Goal: Task Accomplishment & Management: Complete application form

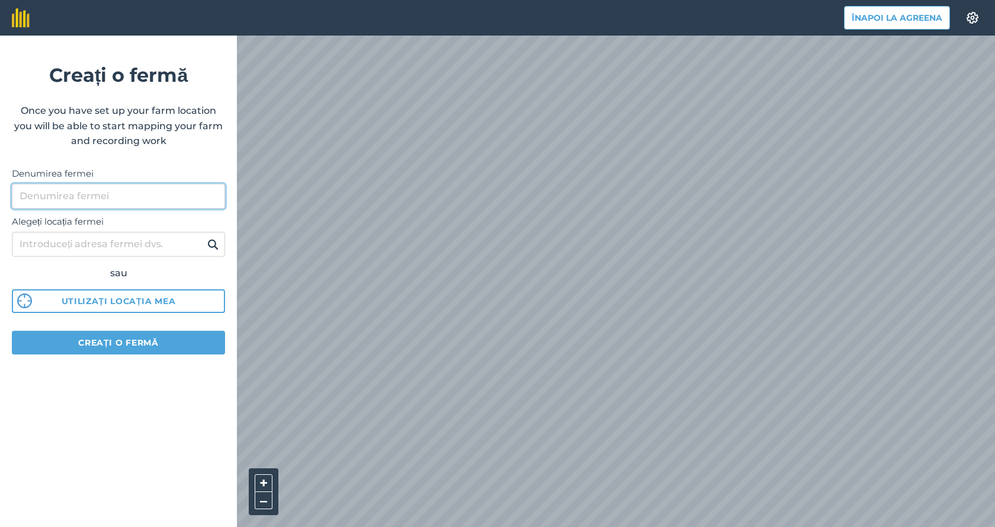
click at [118, 198] on input "Denumirea fermei" at bounding box center [118, 196] width 213 height 25
type input "Drincea Agri"
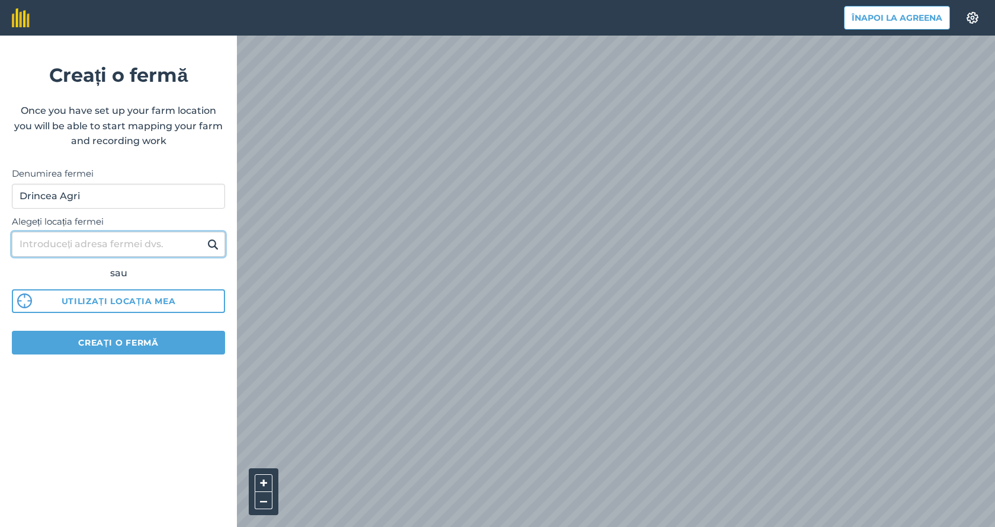
click at [123, 239] on input "Alegeți locația fermei" at bounding box center [118, 244] width 213 height 25
type input "Drincea,str Scolii,nr 35"
click at [211, 242] on img at bounding box center [212, 244] width 11 height 14
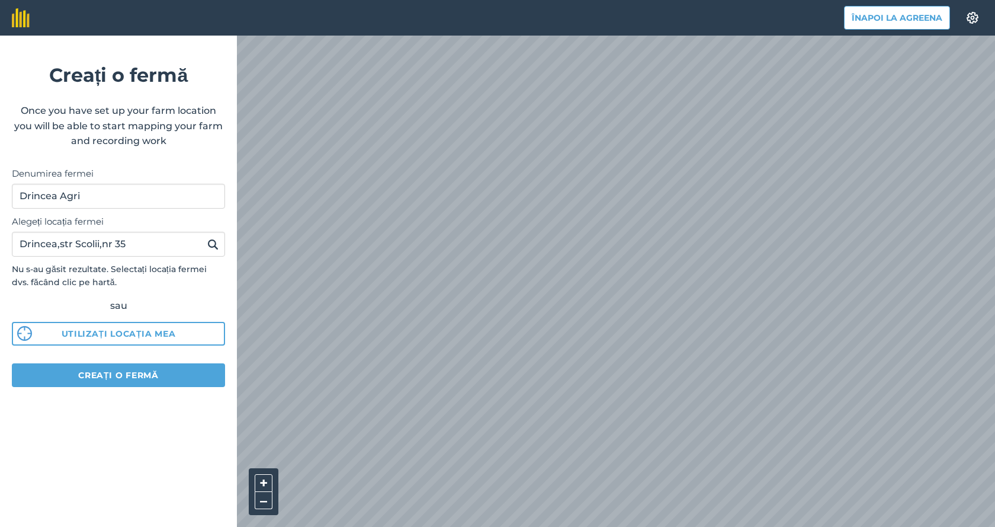
click at [114, 319] on div "Alegeți locația fermei Drincea,str Scolii,nr 35 Nu s-au găsit rezultate. Select…" at bounding box center [118, 276] width 213 height 137
click at [114, 331] on button "Utilizați locația mea" at bounding box center [118, 334] width 213 height 24
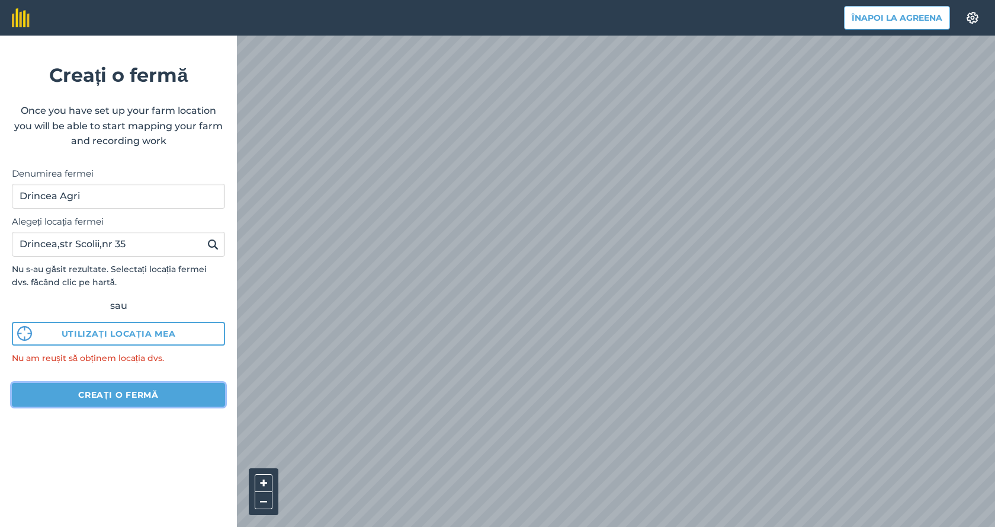
click at [105, 396] on button "Creați o fermă" at bounding box center [118, 395] width 213 height 24
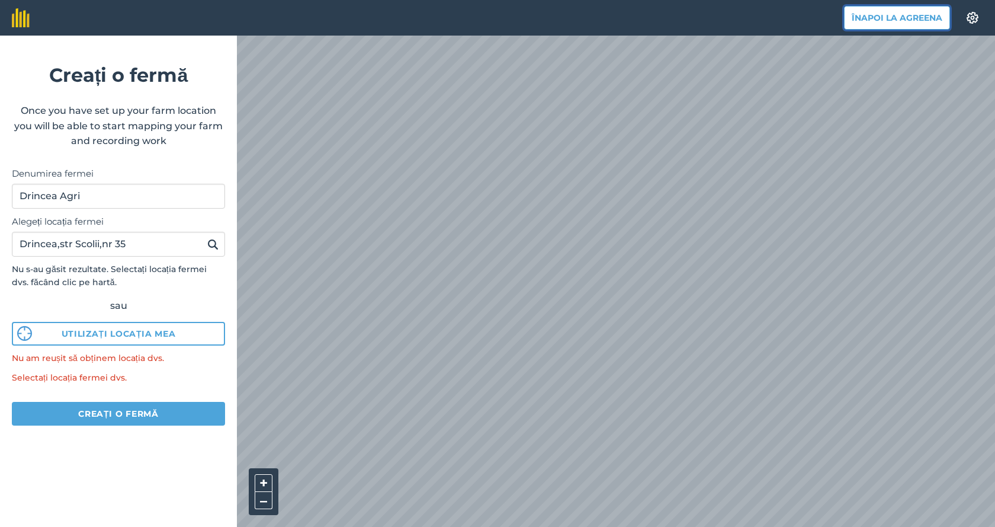
click at [896, 18] on button "Înapoi la Agreena" at bounding box center [897, 18] width 106 height 24
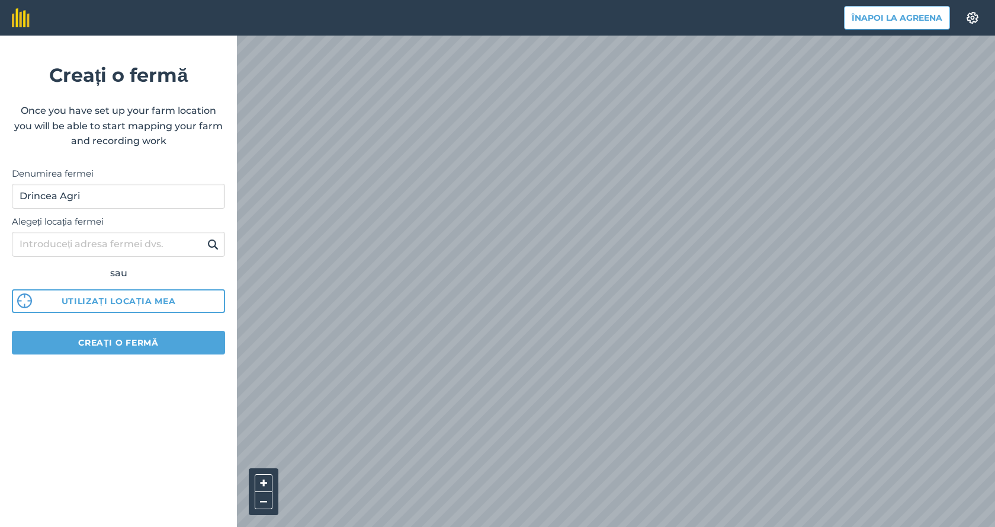
click at [207, 36] on div "Înapoi la Agreena Setări Creați o fermă Once you have set up your farm location…" at bounding box center [497, 18] width 995 height 36
click at [903, 16] on button "Înapoi la Agreena" at bounding box center [897, 18] width 106 height 24
click at [128, 245] on input "Alegeți locația fermei" at bounding box center [118, 244] width 213 height 25
click at [118, 338] on button "Creați o fermă" at bounding box center [118, 342] width 213 height 24
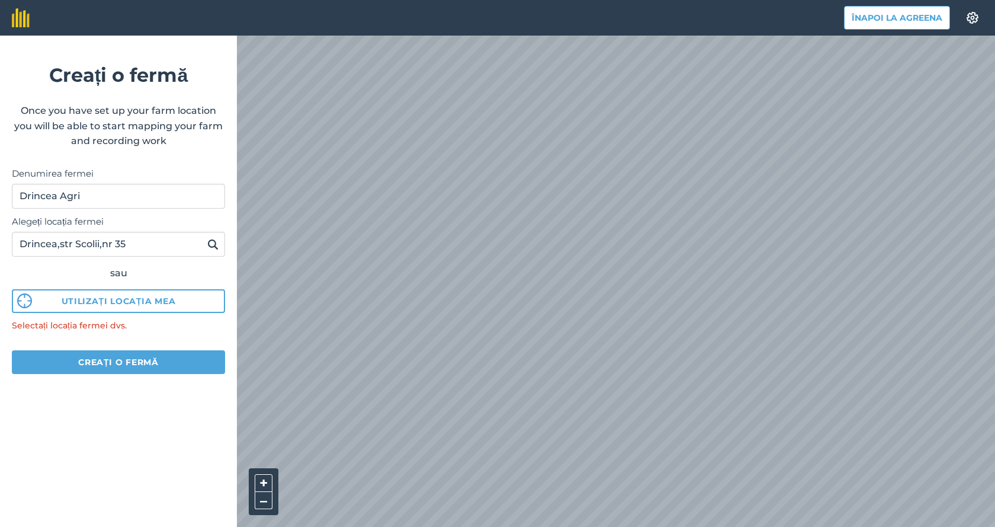
click at [129, 275] on div "sau" at bounding box center [118, 272] width 213 height 15
click at [214, 242] on img at bounding box center [212, 244] width 11 height 14
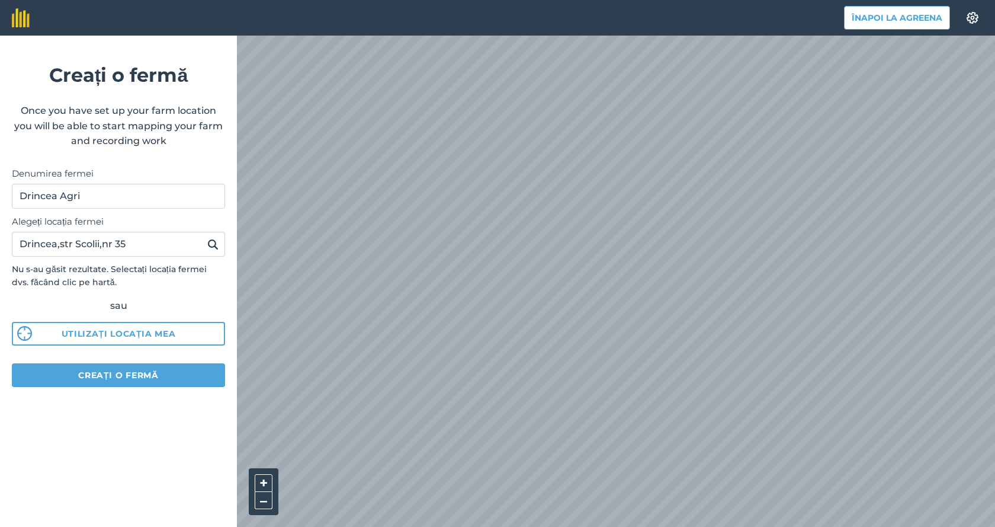
click at [214, 242] on img at bounding box center [212, 244] width 11 height 14
drag, startPoint x: 165, startPoint y: 240, endPoint x: 57, endPoint y: 234, distance: 108.6
click at [57, 234] on input "Drincea,str Scolii,nr 35" at bounding box center [118, 244] width 213 height 25
type input "Drincea"
click at [204, 236] on button at bounding box center [213, 243] width 18 height 15
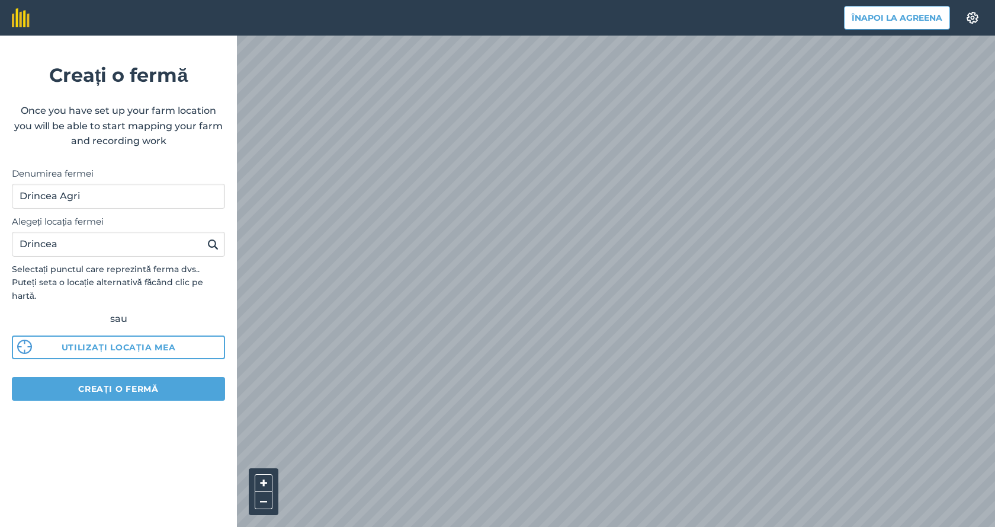
click at [211, 243] on img at bounding box center [212, 244] width 11 height 14
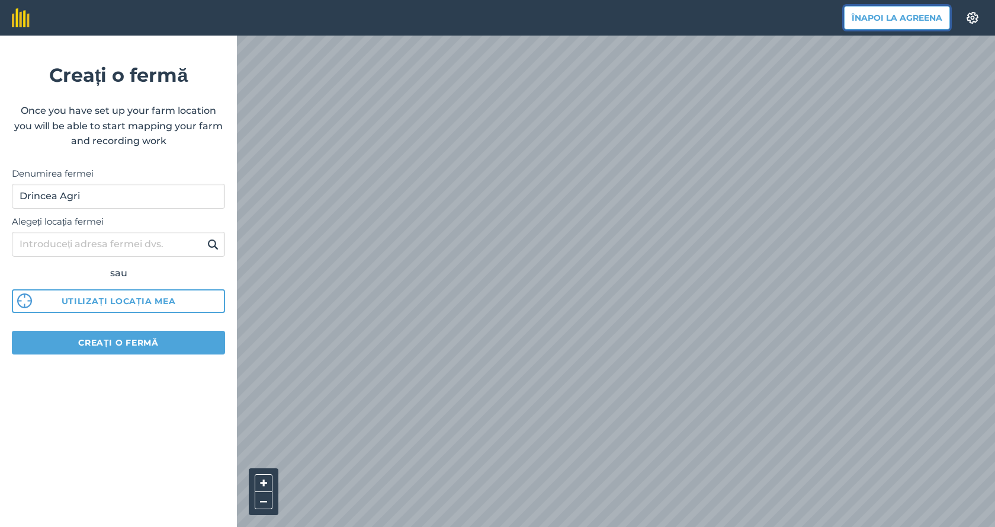
click at [903, 14] on button "Înapoi la Agreena" at bounding box center [897, 18] width 106 height 24
click at [89, 246] on input "Alegeți locația fermei" at bounding box center [118, 244] width 213 height 25
type input "Drincea"
click at [204, 236] on button at bounding box center [213, 243] width 18 height 15
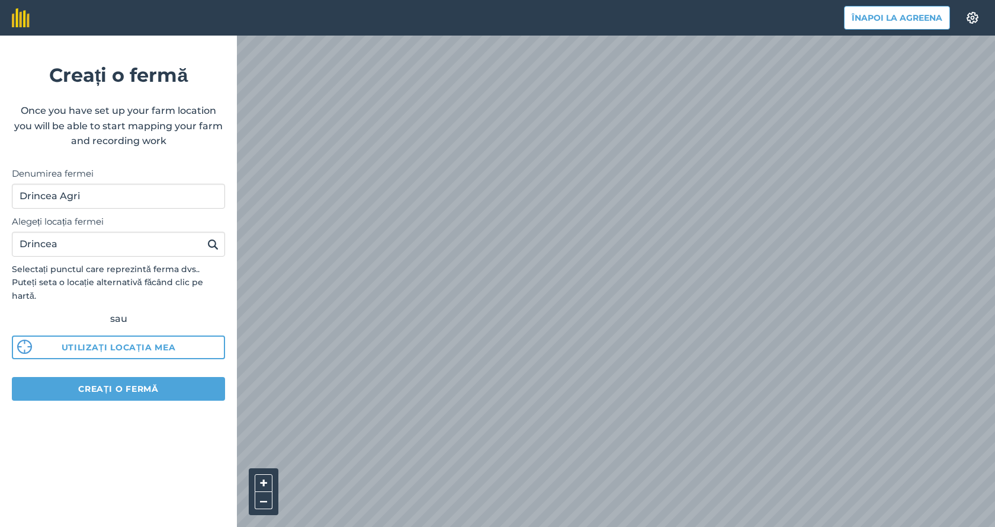
click at [212, 245] on img at bounding box center [212, 244] width 11 height 14
drag, startPoint x: 105, startPoint y: 193, endPoint x: 67, endPoint y: 195, distance: 37.9
click at [67, 195] on input "Drincea Agri" at bounding box center [118, 196] width 213 height 25
click at [101, 197] on input "Drincea Agri" at bounding box center [118, 196] width 213 height 25
type input "Drincea Agri1"
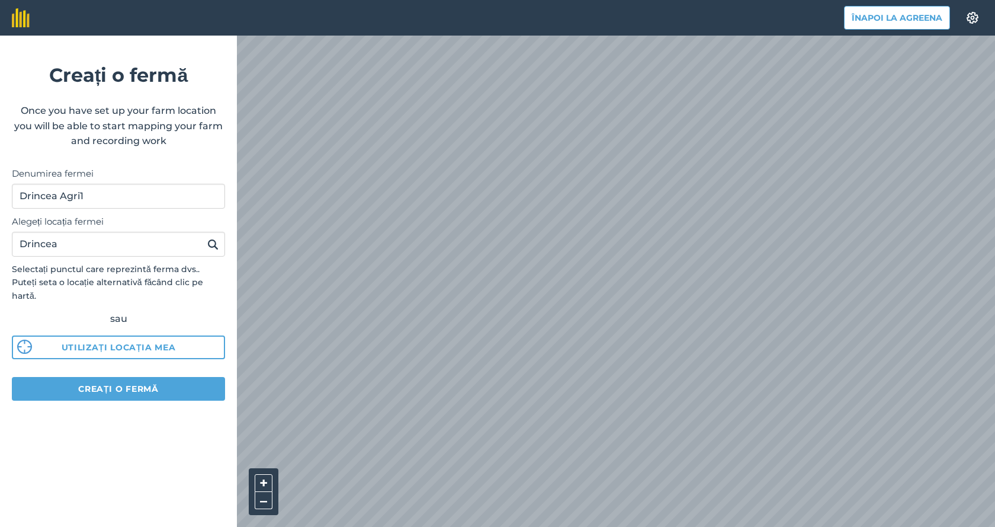
click at [211, 245] on img at bounding box center [212, 244] width 11 height 14
click at [117, 377] on button "Creați o fermă" at bounding box center [118, 389] width 213 height 24
click at [115, 377] on button "Creați o fermă" at bounding box center [118, 389] width 213 height 24
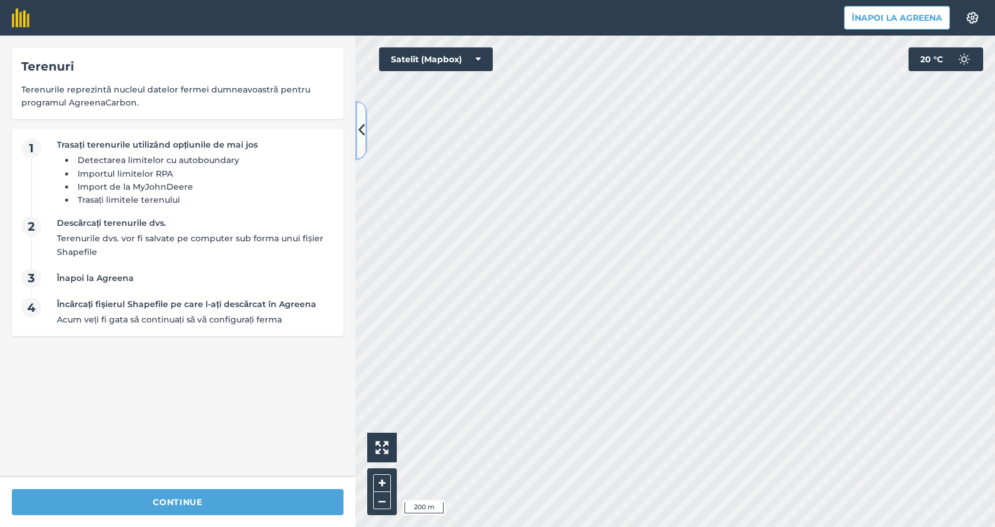
click at [359, 126] on icon at bounding box center [361, 130] width 7 height 21
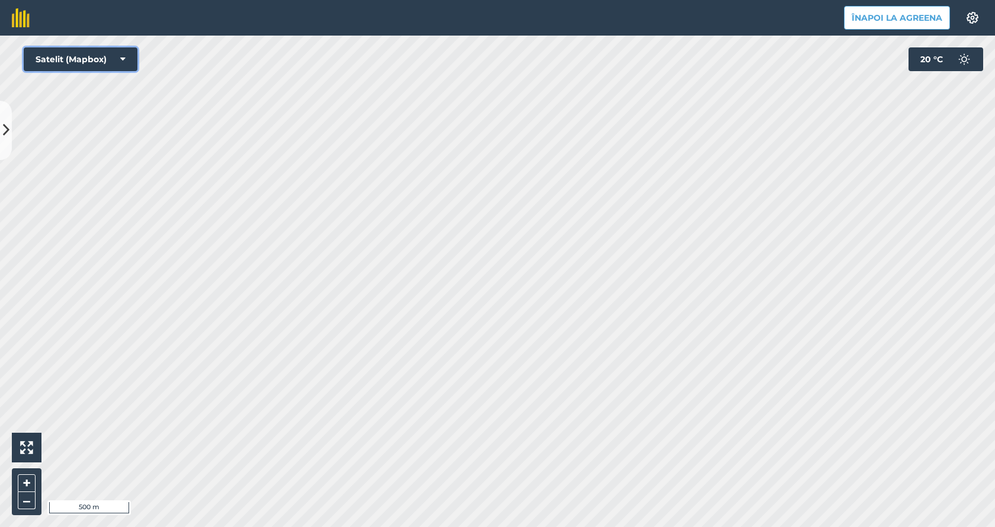
click at [127, 62] on button "Satelit (Mapbox)" at bounding box center [81, 59] width 114 height 24
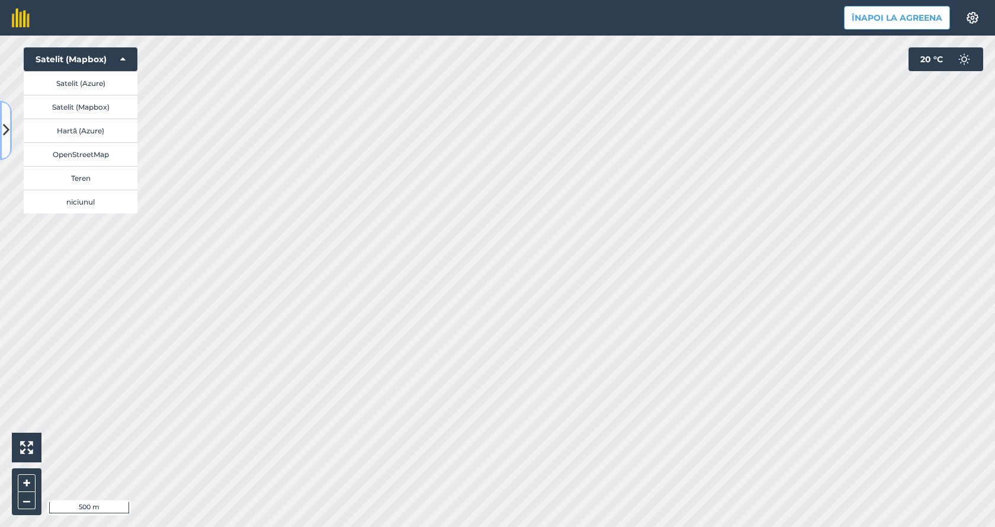
click at [8, 124] on icon at bounding box center [6, 130] width 7 height 21
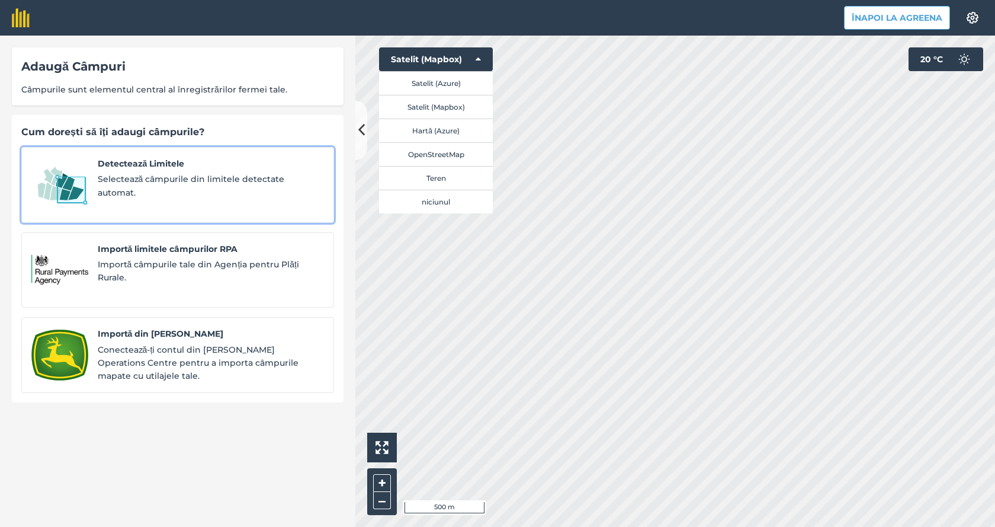
click at [164, 176] on span "Selectează câmpurile din limitele detectate automat." at bounding box center [211, 185] width 226 height 27
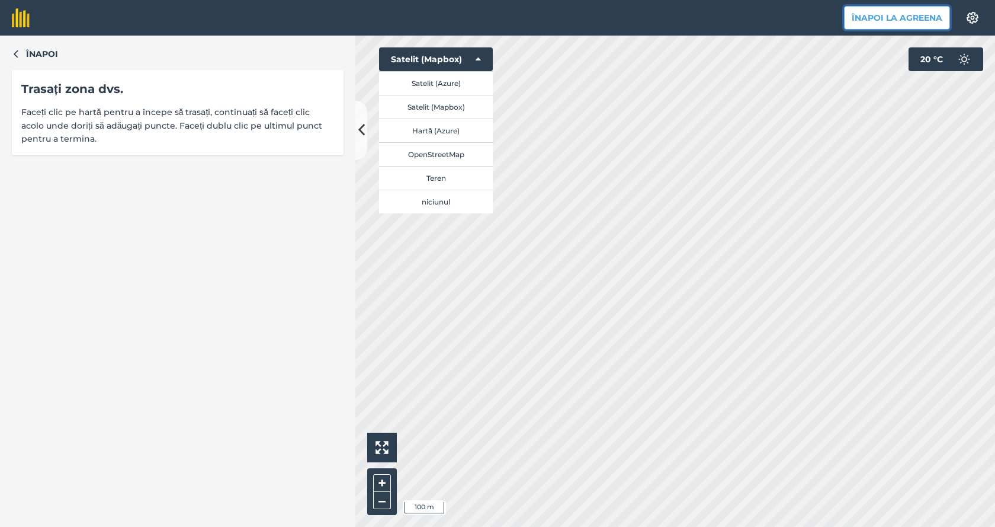
click at [885, 20] on button "Înapoi la Agreena" at bounding box center [897, 18] width 106 height 24
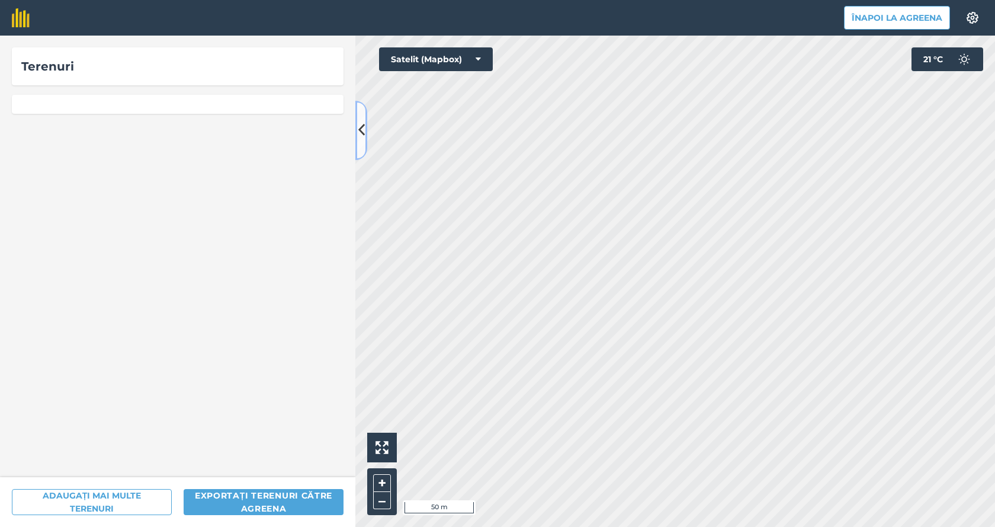
click at [364, 130] on icon at bounding box center [361, 130] width 7 height 21
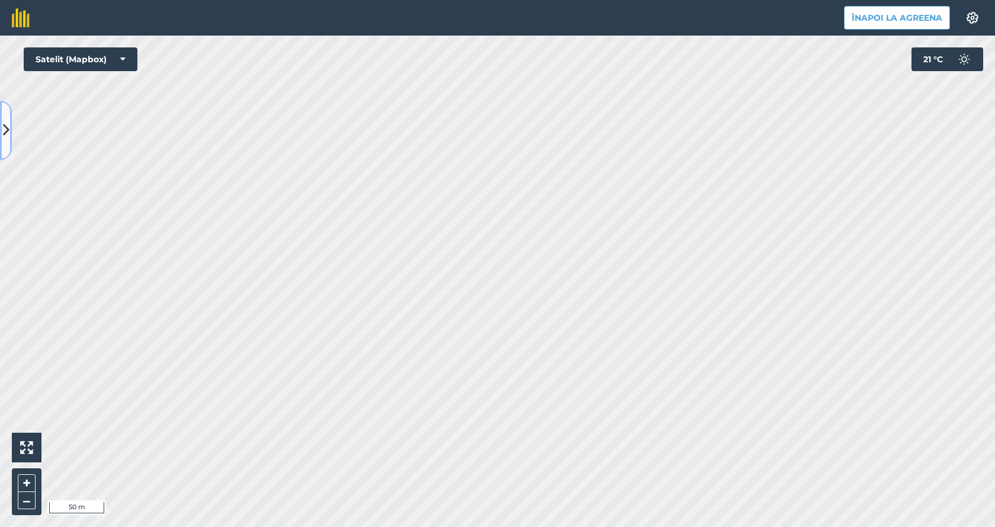
click at [2, 127] on button at bounding box center [6, 130] width 12 height 59
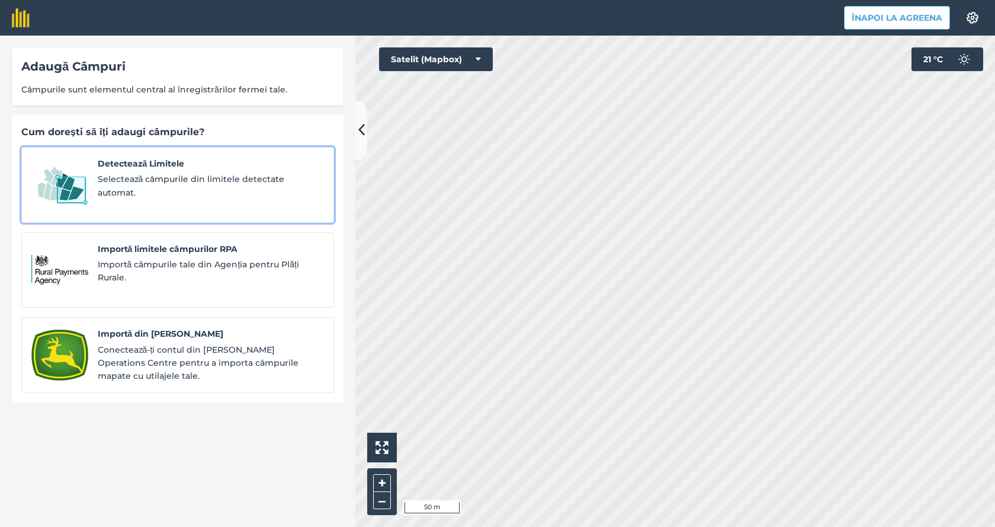
click at [162, 179] on span "Selectează câmpurile din limitele detectate automat." at bounding box center [211, 185] width 226 height 27
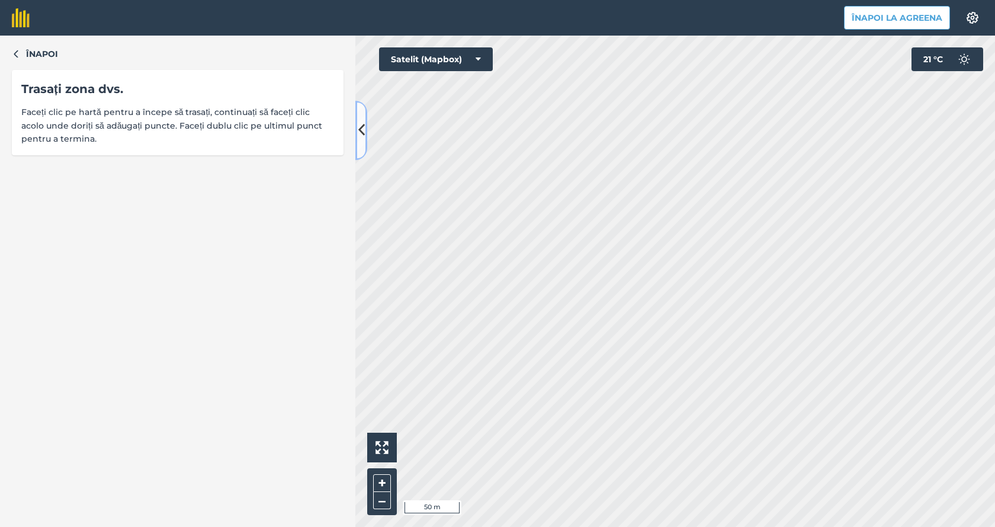
click at [365, 130] on button at bounding box center [361, 130] width 12 height 59
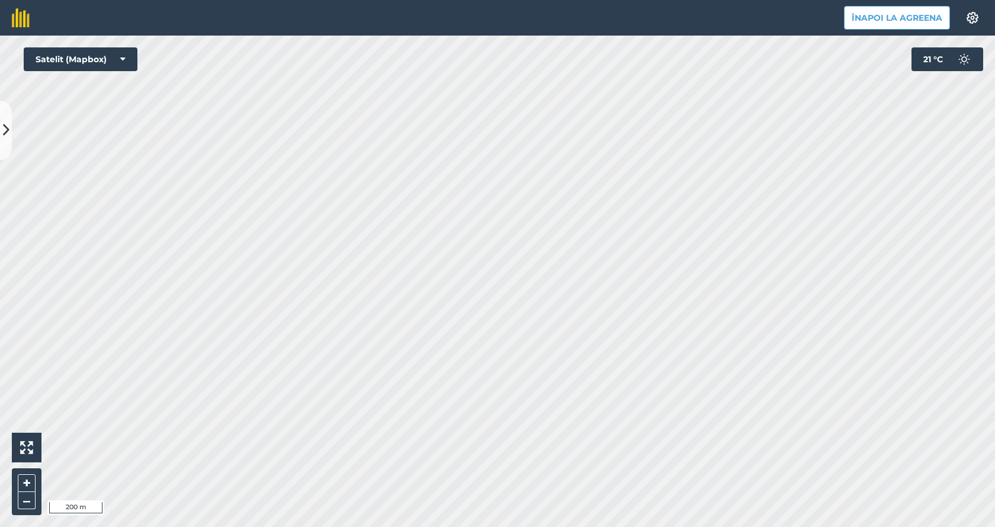
click at [498, 526] on html "Înapoi la Agreena Setări Map printing is not available on our free plan Please …" at bounding box center [497, 263] width 995 height 527
click at [396, 0] on html "Înapoi la Agreena Setări Map printing is not available on our free plan Please …" at bounding box center [497, 263] width 995 height 527
click at [40, 60] on button "Satelit (Mapbox)" at bounding box center [81, 59] width 114 height 24
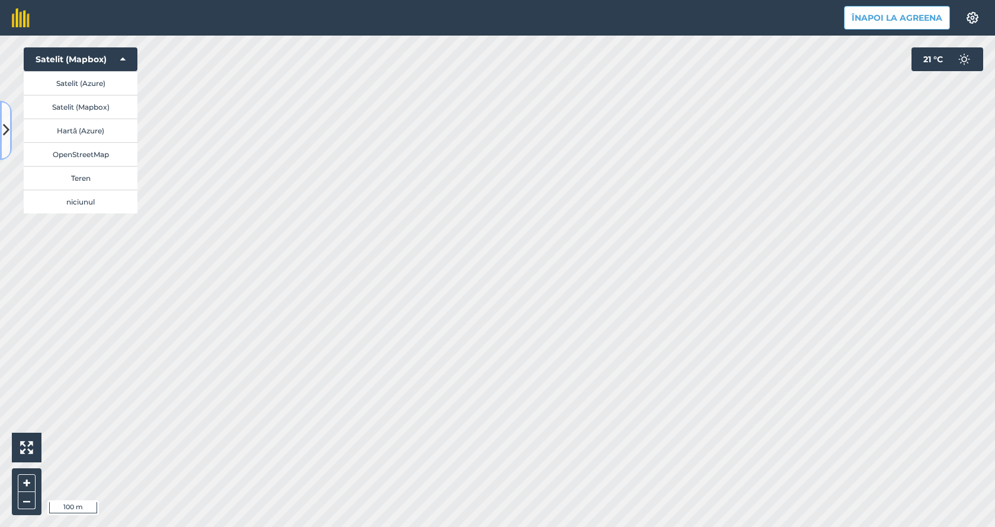
click at [0, 133] on button at bounding box center [6, 130] width 12 height 59
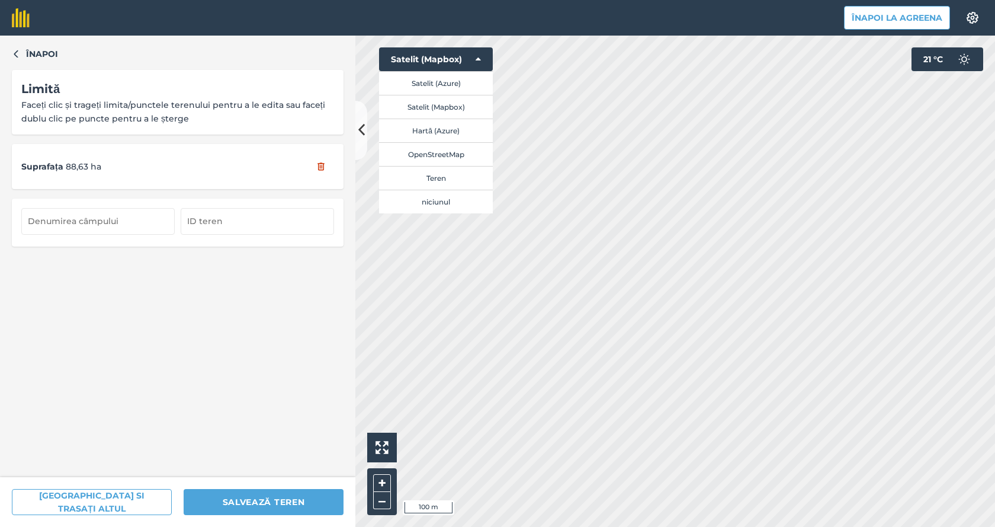
click at [144, 505] on button "[GEOGRAPHIC_DATA] si trasați altul" at bounding box center [92, 502] width 160 height 26
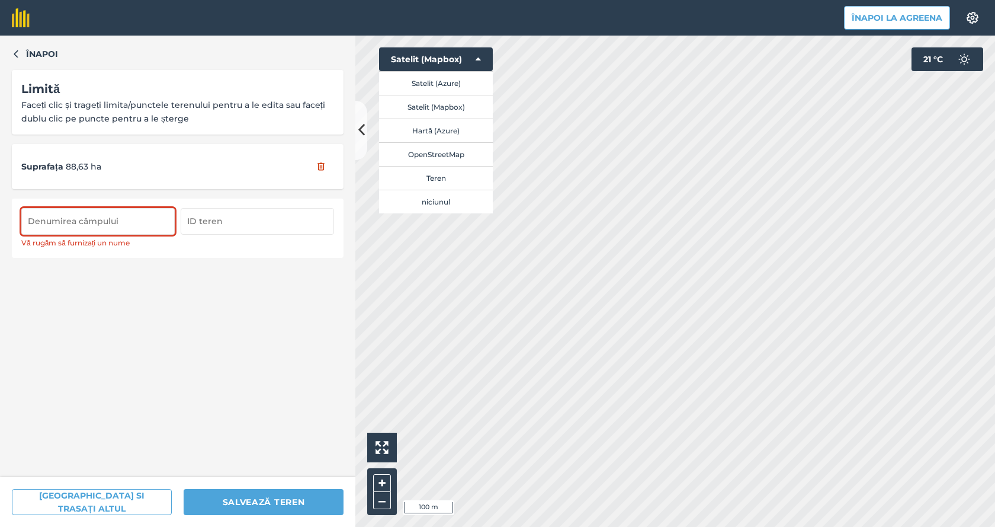
click at [139, 217] on input "text" at bounding box center [97, 221] width 153 height 26
click at [94, 229] on input "88" at bounding box center [97, 221] width 153 height 26
type input "88ha"
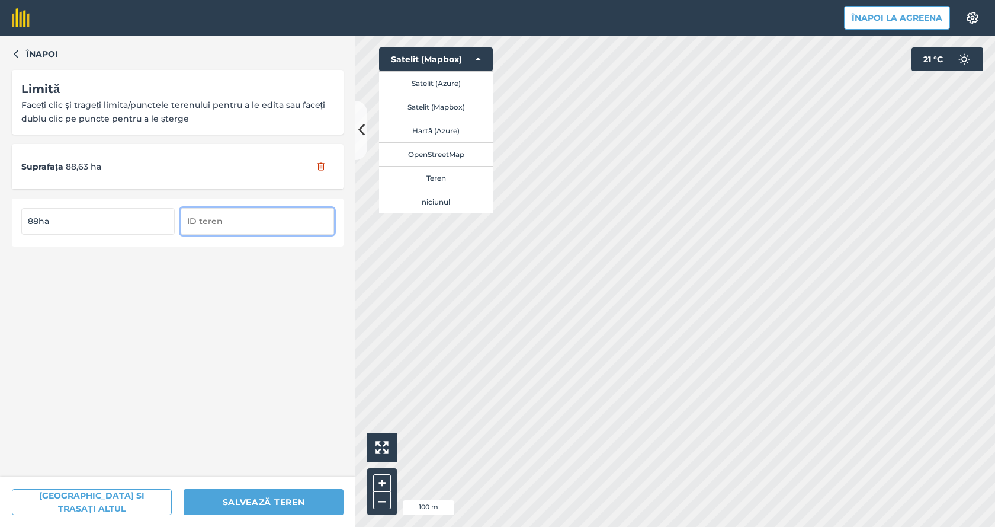
click at [242, 222] on input "text" at bounding box center [257, 221] width 153 height 26
type input "88"
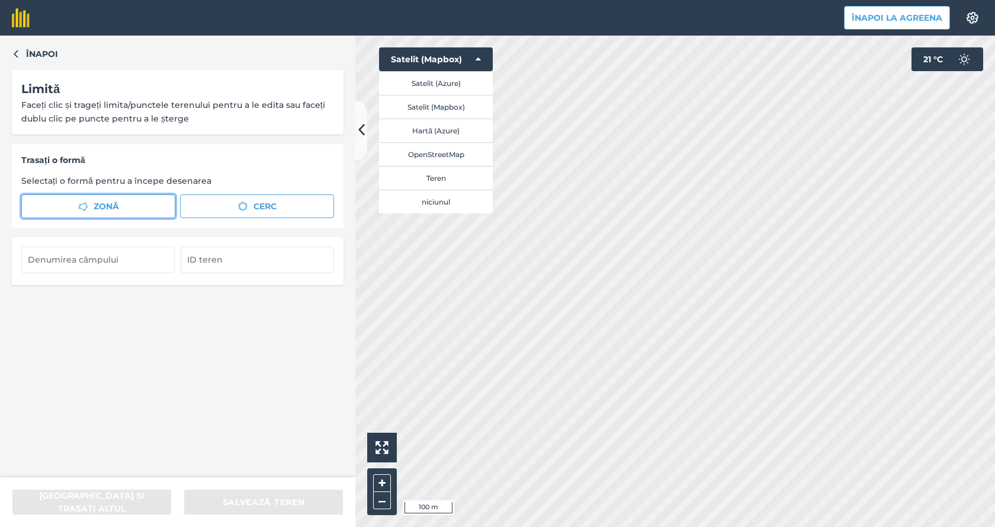
click at [63, 204] on button "Zonă" at bounding box center [98, 206] width 154 height 24
click at [935, 526] on html "Înapoi la Agreena Setări Map printing is not available on our free plan Please …" at bounding box center [497, 263] width 995 height 527
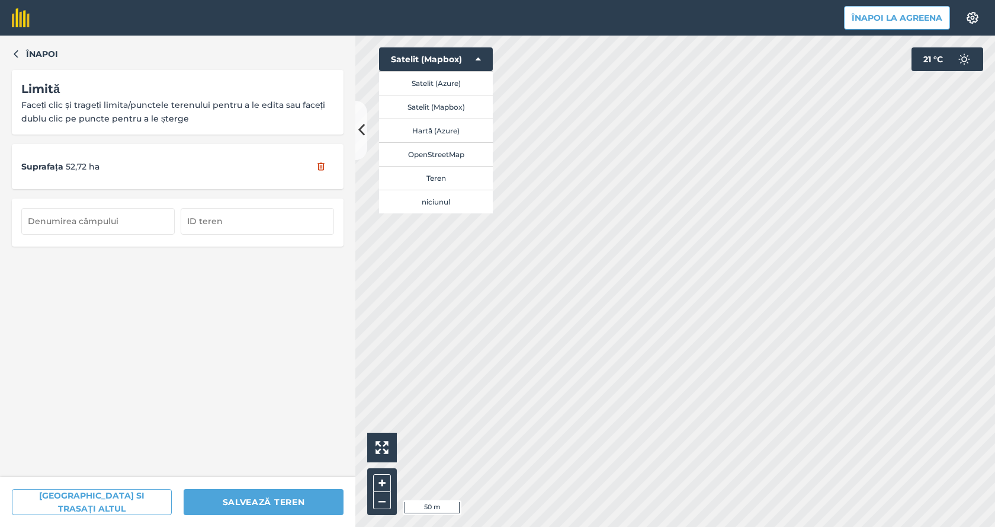
click at [897, 24] on div "Înapoi la Agreena Setări Map printing is not available on our free plan Please …" at bounding box center [497, 263] width 995 height 527
click at [94, 502] on button "Salvați si trasați altul" at bounding box center [92, 502] width 160 height 26
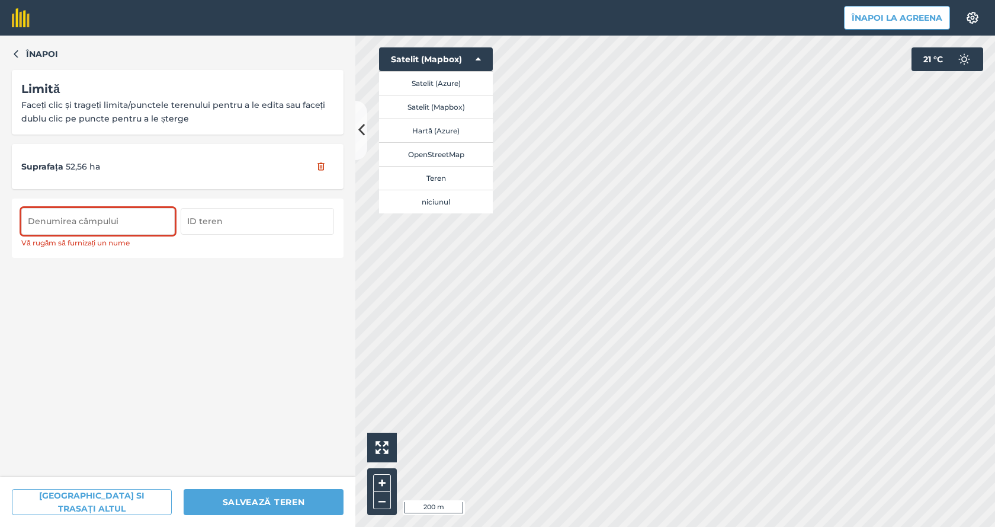
click at [57, 221] on input "text" at bounding box center [97, 221] width 153 height 26
type input "52ha"
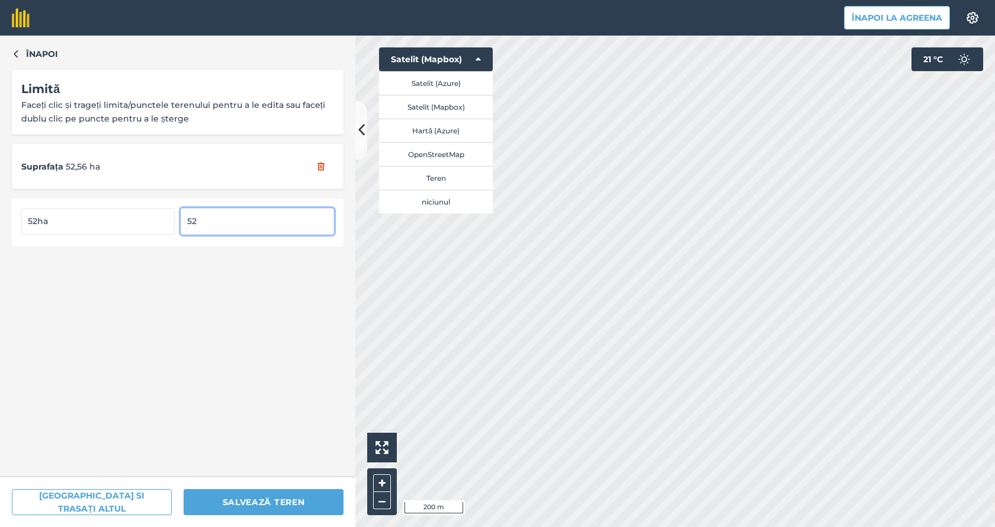
type input "52"
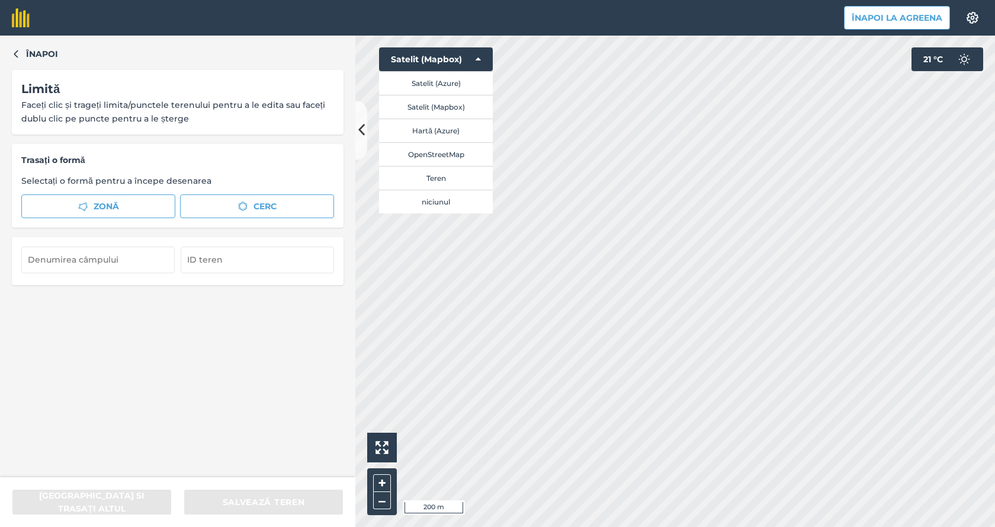
click at [449, 110] on div "Click to start drawing i 200 m + – Satelit (Mapbox) Satelit (Azure) Satelit (Ma…" at bounding box center [675, 281] width 640 height 491
click at [114, 205] on span "Zonă" at bounding box center [106, 206] width 25 height 13
click at [556, 8] on div "Înapoi la Agreena Setări Map printing is not available on our free plan Please …" at bounding box center [497, 263] width 995 height 527
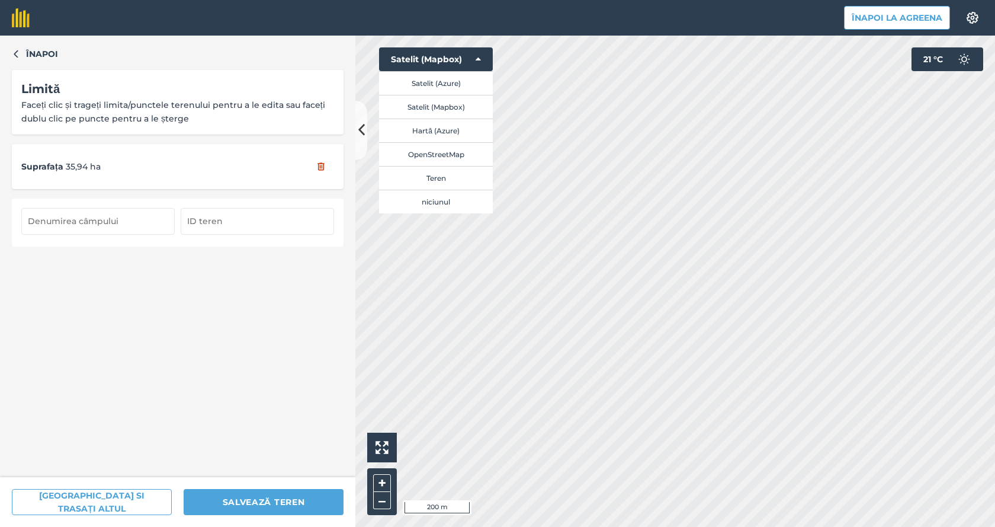
click at [117, 224] on input "text" at bounding box center [97, 221] width 153 height 26
type input "33"
click at [236, 219] on input "text" at bounding box center [257, 221] width 153 height 26
type input "3"
click at [52, 224] on input "33" at bounding box center [97, 221] width 153 height 26
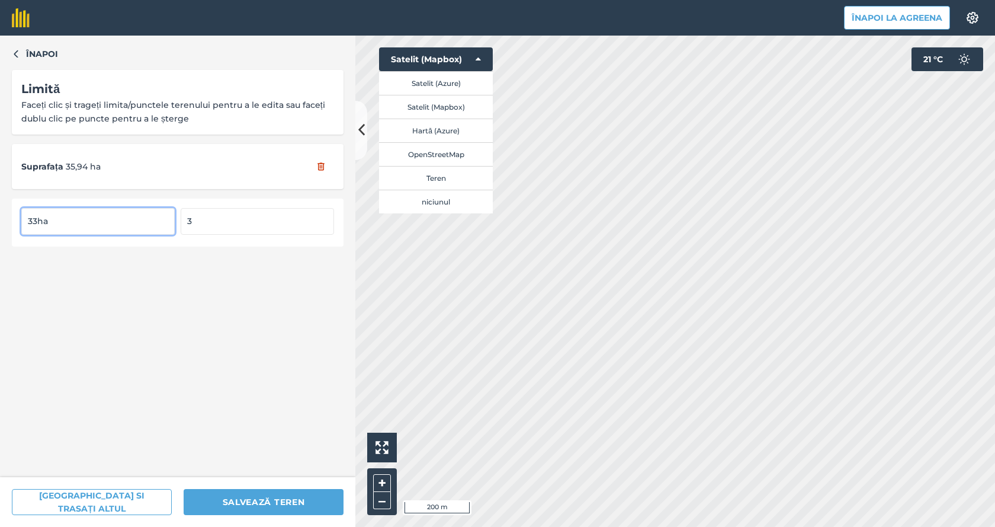
type input "33ha"
click at [208, 214] on input "3" at bounding box center [257, 221] width 153 height 26
type input "33"
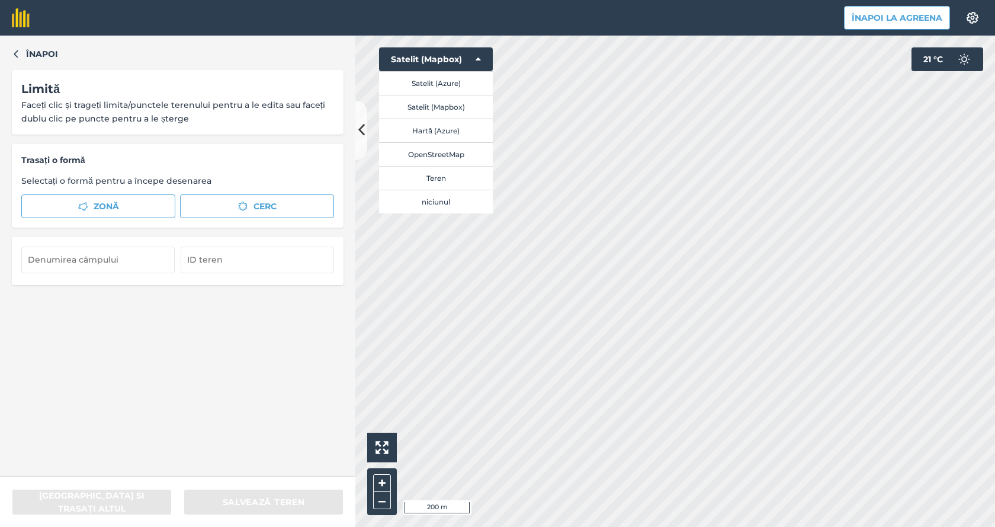
click at [432, 207] on div "Click to start drawing i 200 m + – Satelit (Mapbox) Satelit (Azure) Satelit (Ma…" at bounding box center [675, 281] width 640 height 491
click at [60, 202] on button "Zonă" at bounding box center [98, 206] width 154 height 24
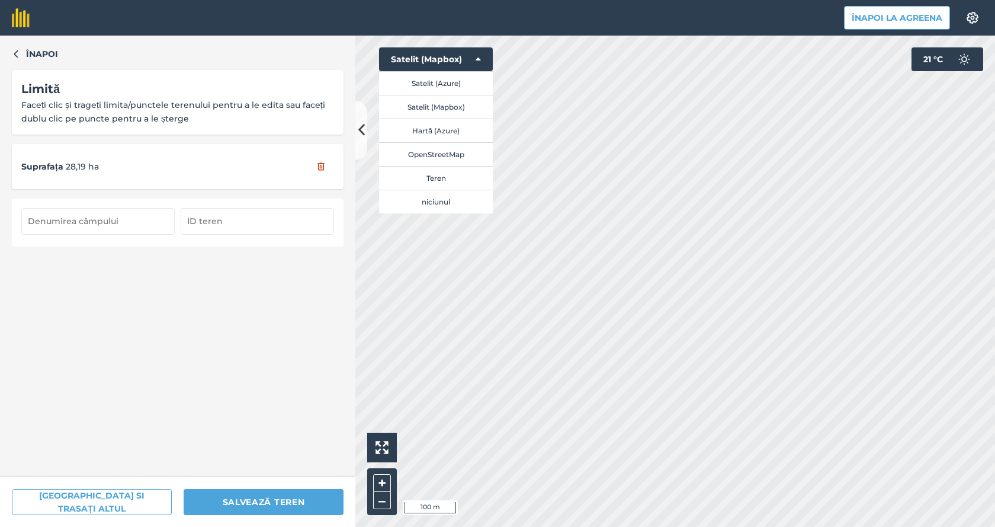
click at [86, 222] on input "text" at bounding box center [97, 221] width 153 height 26
type input "28ha"
type input "28"
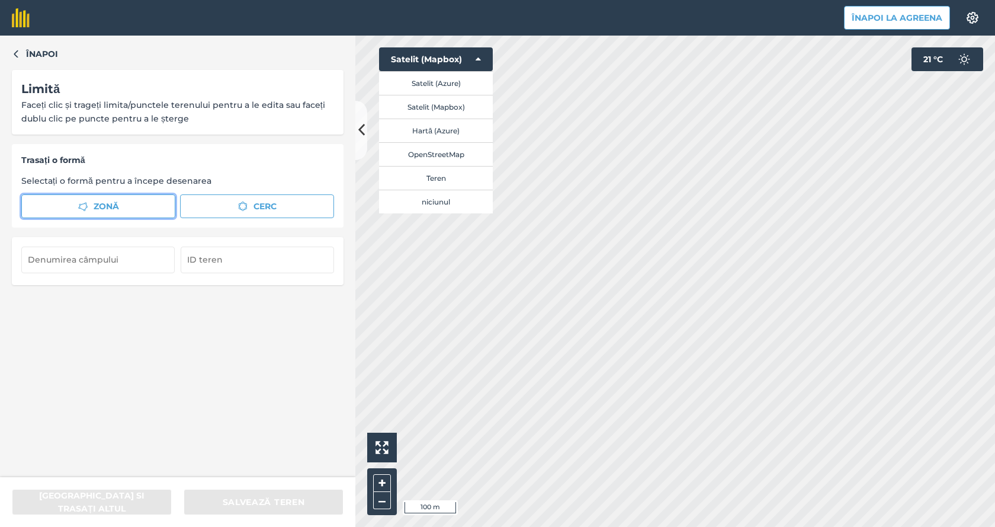
click at [101, 208] on span "Zonă" at bounding box center [106, 206] width 25 height 13
click at [120, 203] on button "Zonă" at bounding box center [98, 206] width 154 height 24
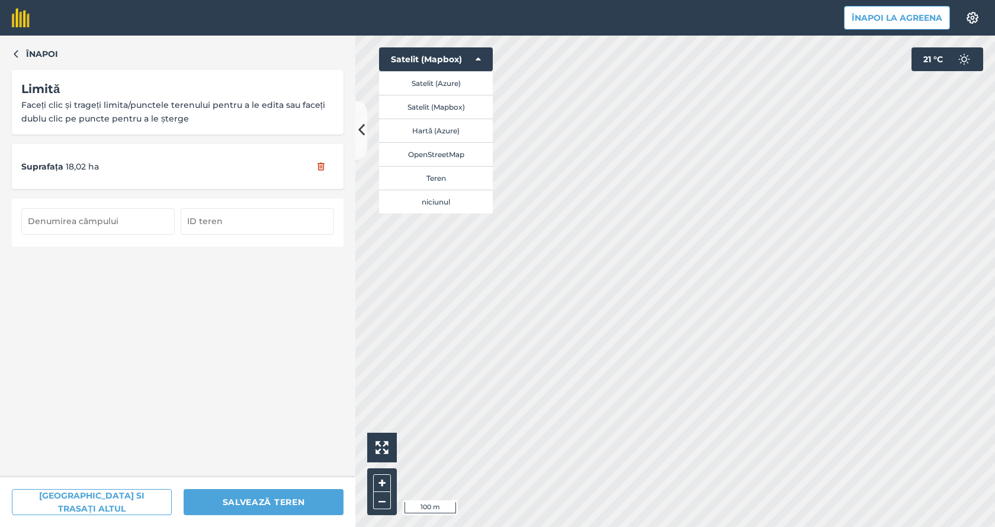
click at [104, 223] on input "text" at bounding box center [97, 221] width 153 height 26
type input "18"
click at [227, 223] on input "text" at bounding box center [257, 221] width 153 height 26
type input "18"
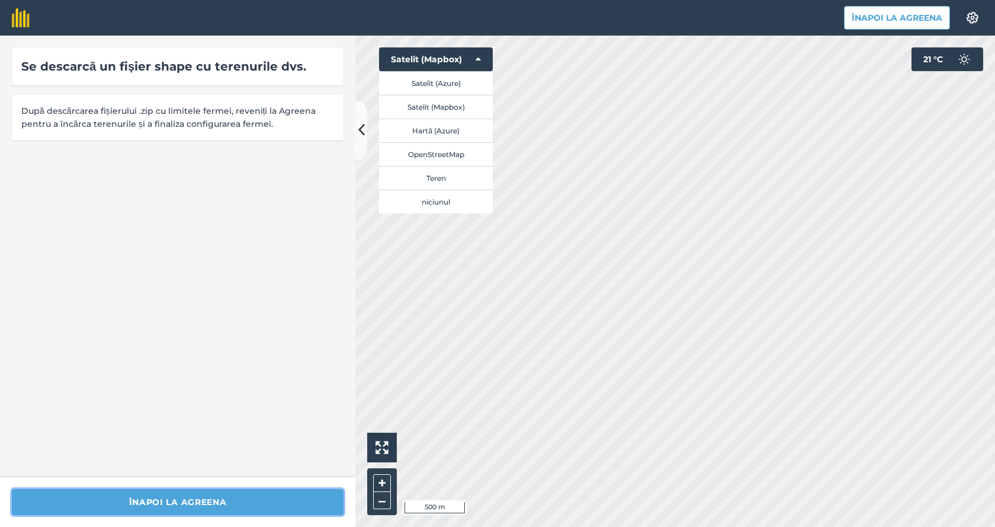
click at [168, 497] on button "Înapoi la Agreena" at bounding box center [178, 502] width 332 height 26
